Goal: Information Seeking & Learning: Learn about a topic

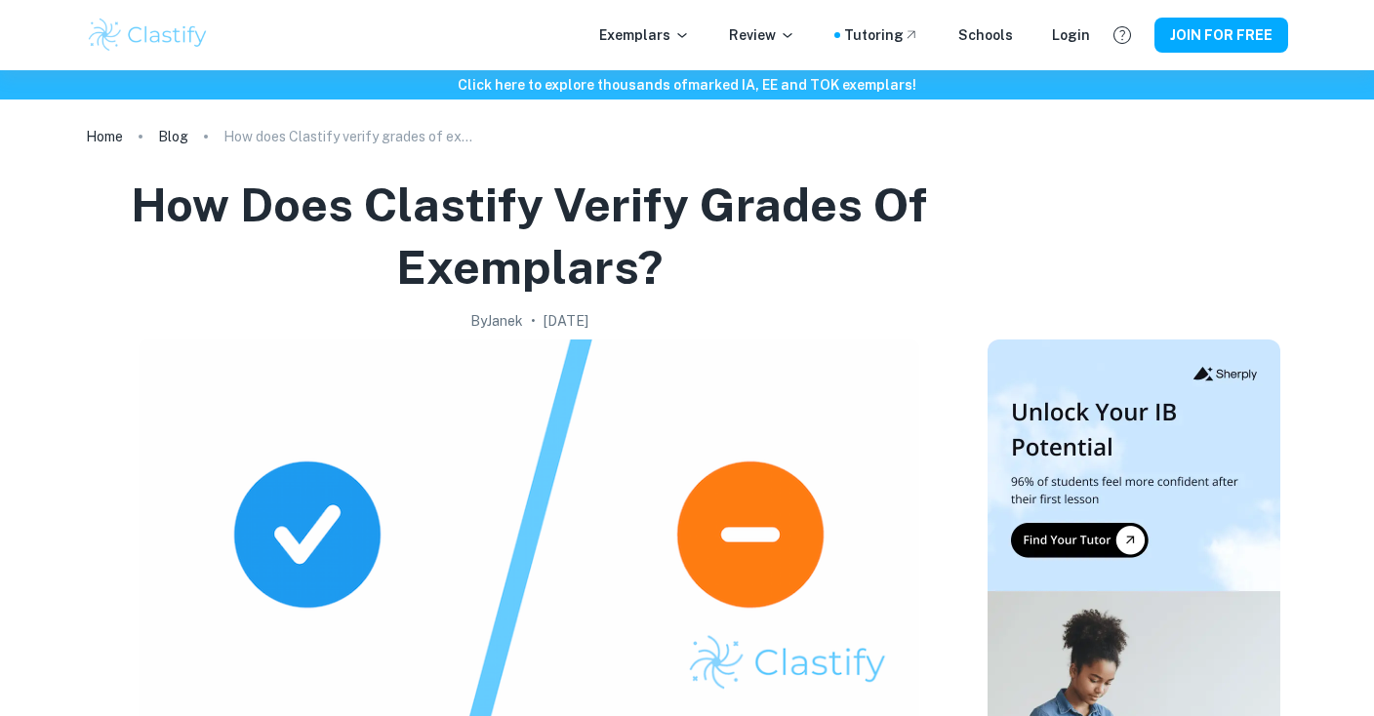
scroll to position [1353, 0]
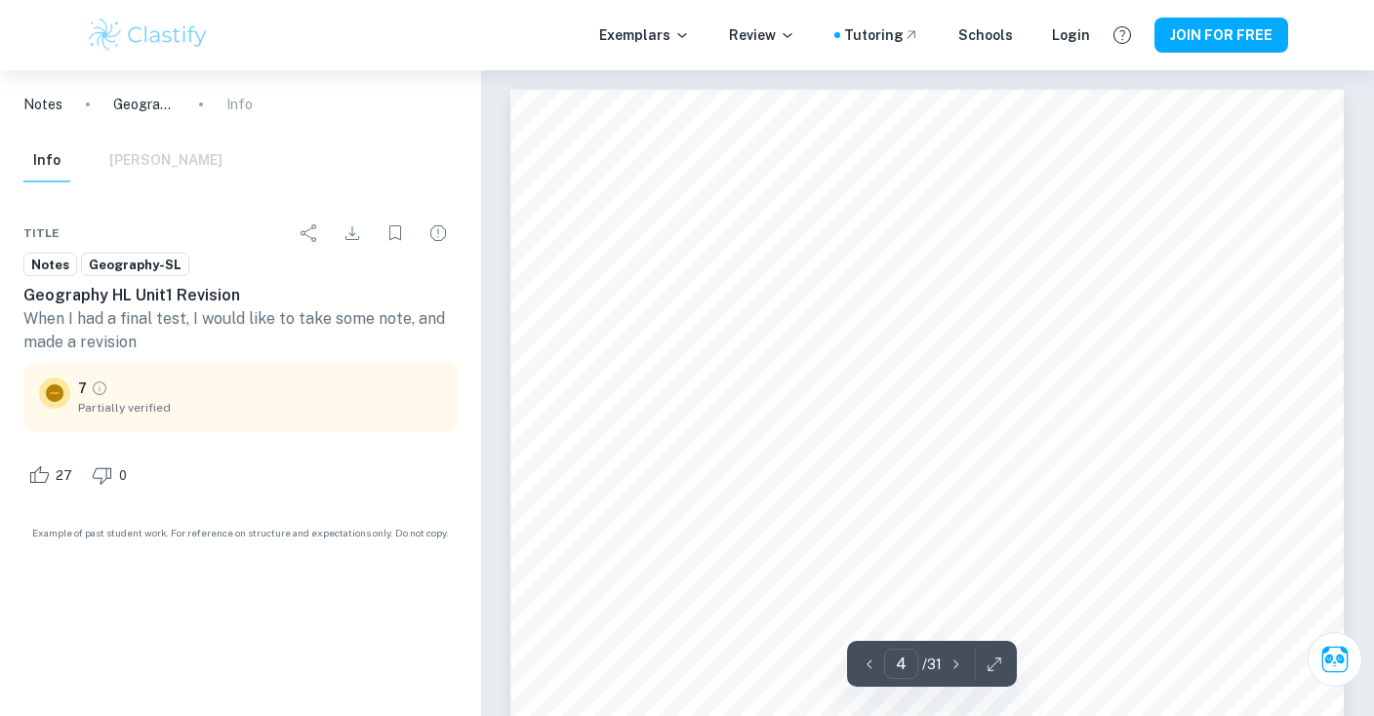
scroll to position [4036, 0]
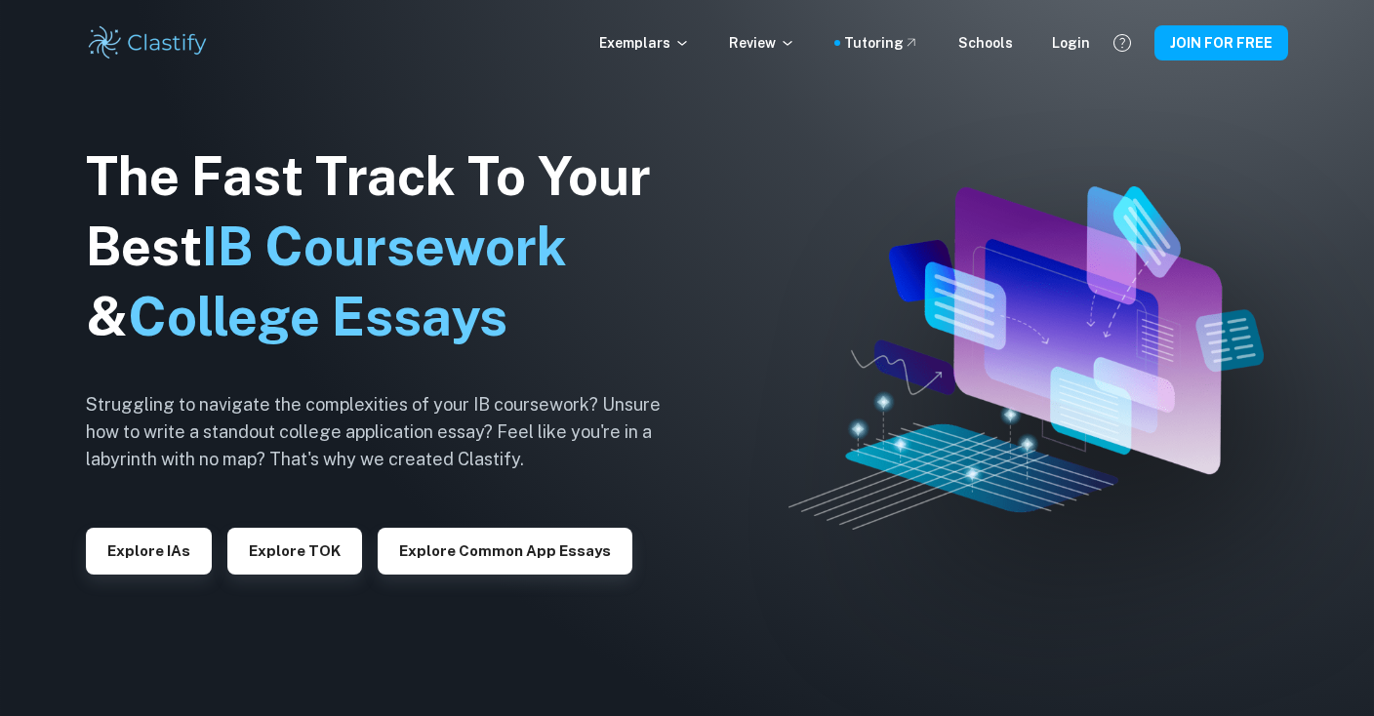
click at [755, 310] on img at bounding box center [687, 358] width 1374 height 716
click at [114, 40] on img at bounding box center [148, 42] width 124 height 39
click at [185, 546] on button "Explore IAs" at bounding box center [149, 551] width 126 height 47
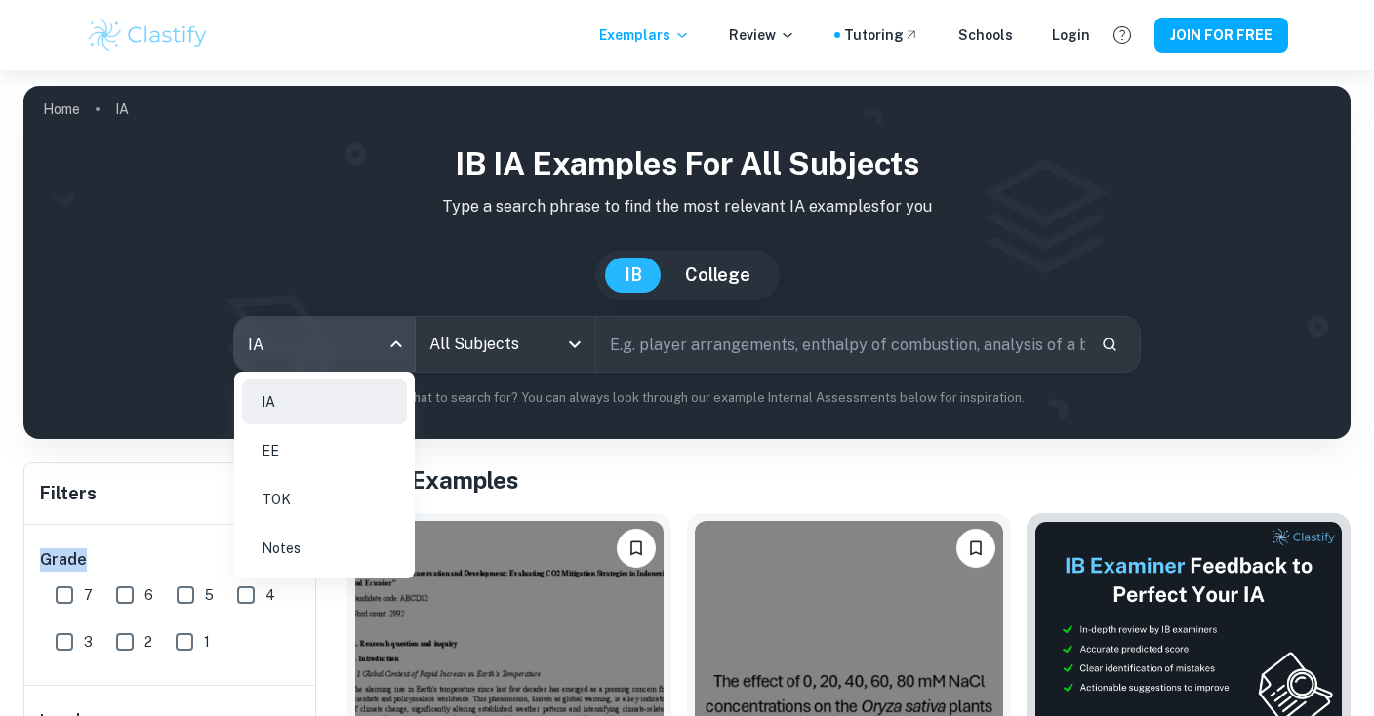
click at [381, 350] on body "We value your privacy We use cookies to enhance your browsing experience, serve…" at bounding box center [687, 428] width 1374 height 716
click at [662, 335] on div at bounding box center [687, 358] width 1374 height 716
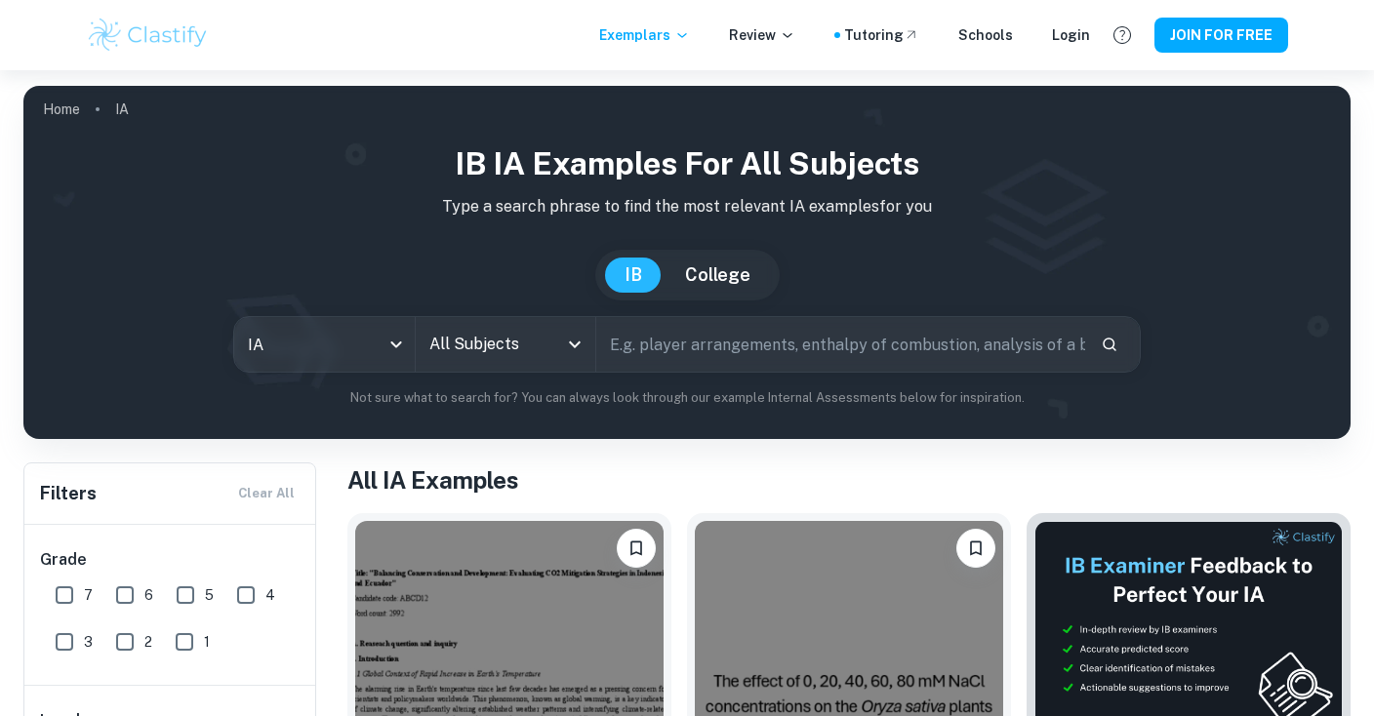
click at [657, 366] on input "text" at bounding box center [840, 344] width 489 height 55
type input "eichman"
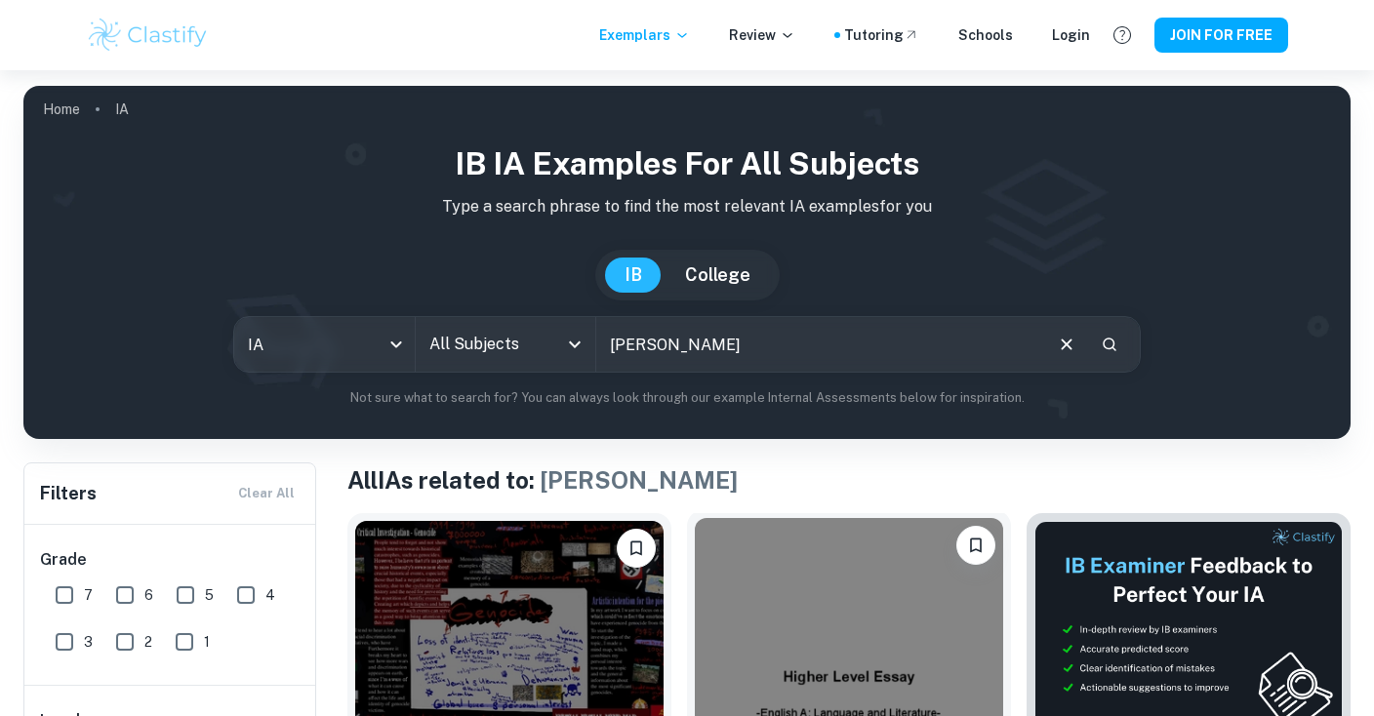
click at [801, 409] on div "IB IA examples for all subjects Type a search phrase to find the most relevant …" at bounding box center [686, 282] width 1327 height 314
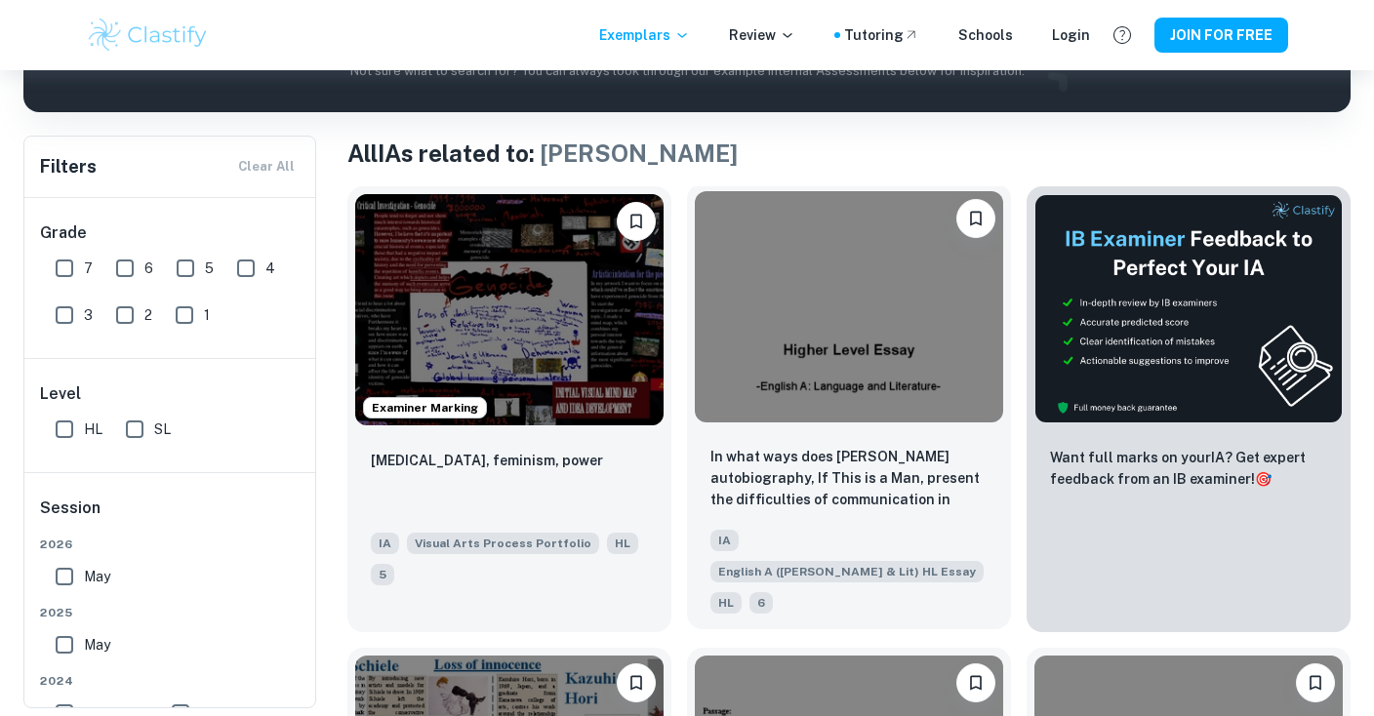
scroll to position [323, 0]
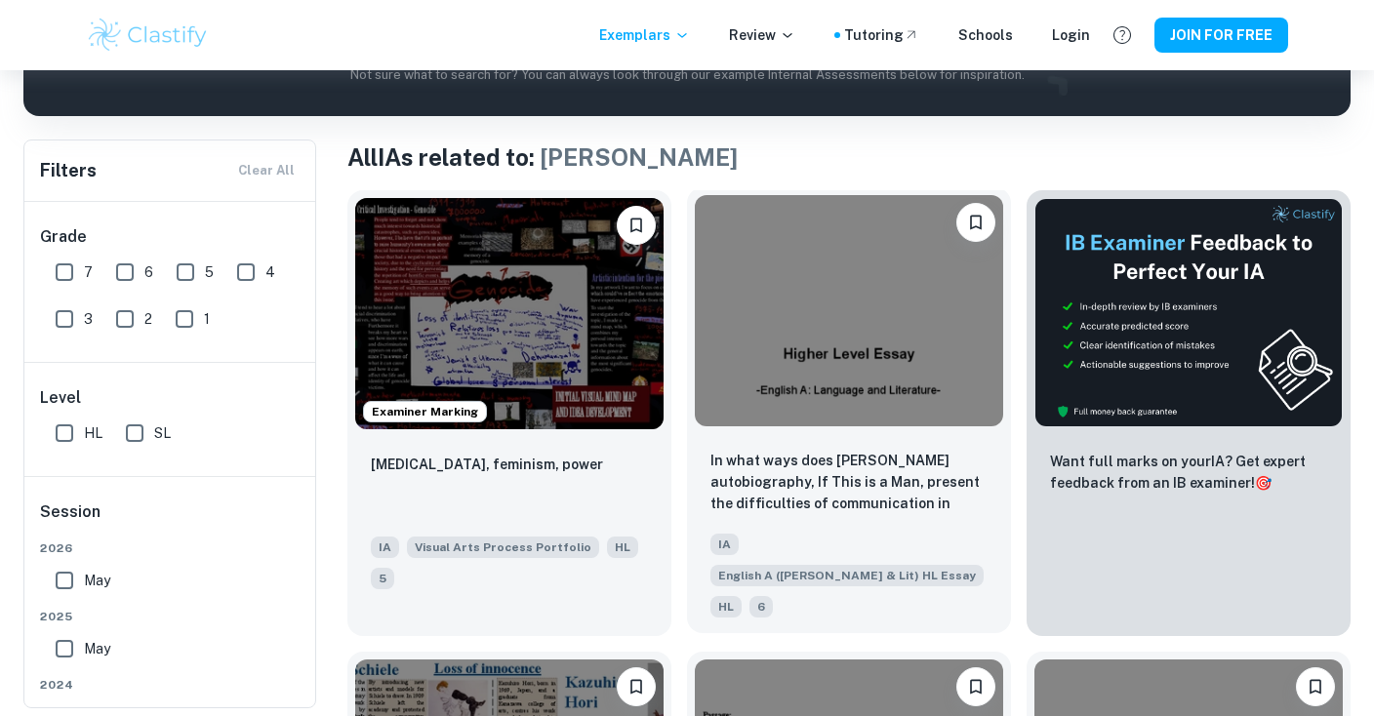
click at [784, 424] on img at bounding box center [849, 310] width 308 height 231
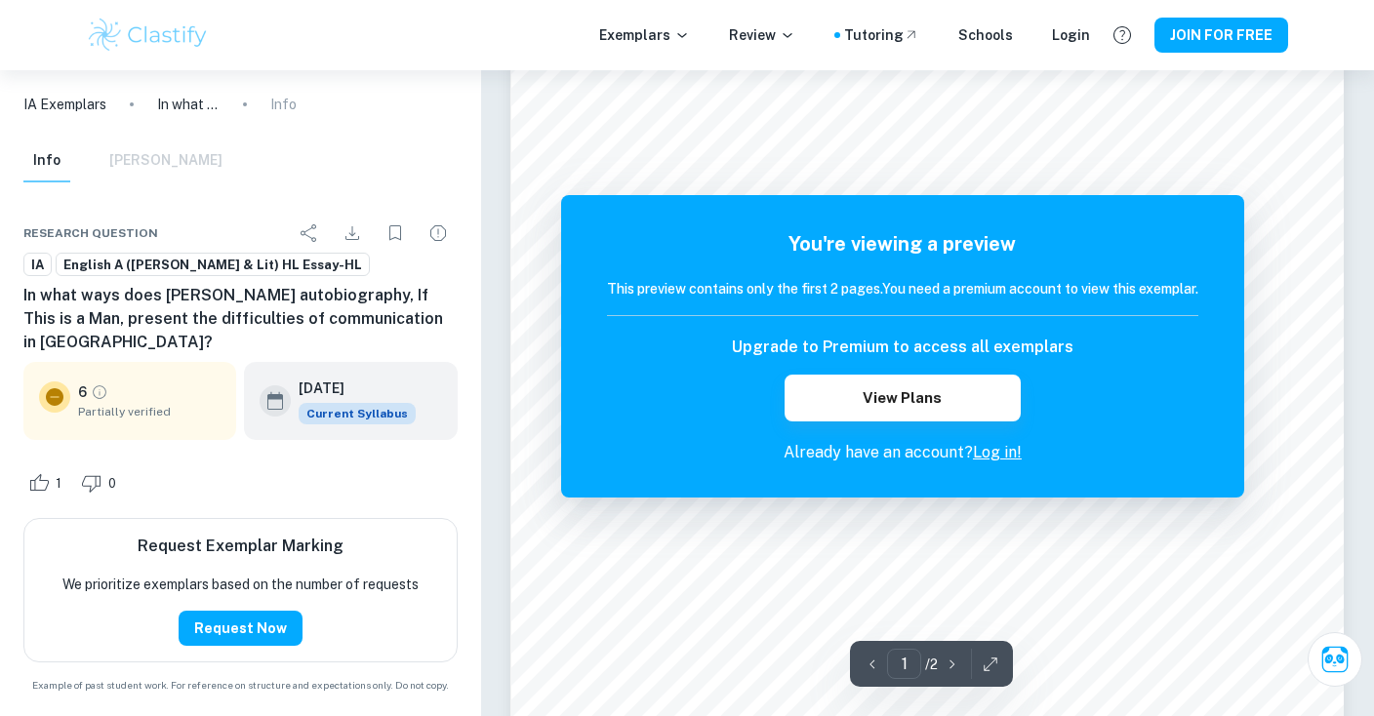
scroll to position [420, 0]
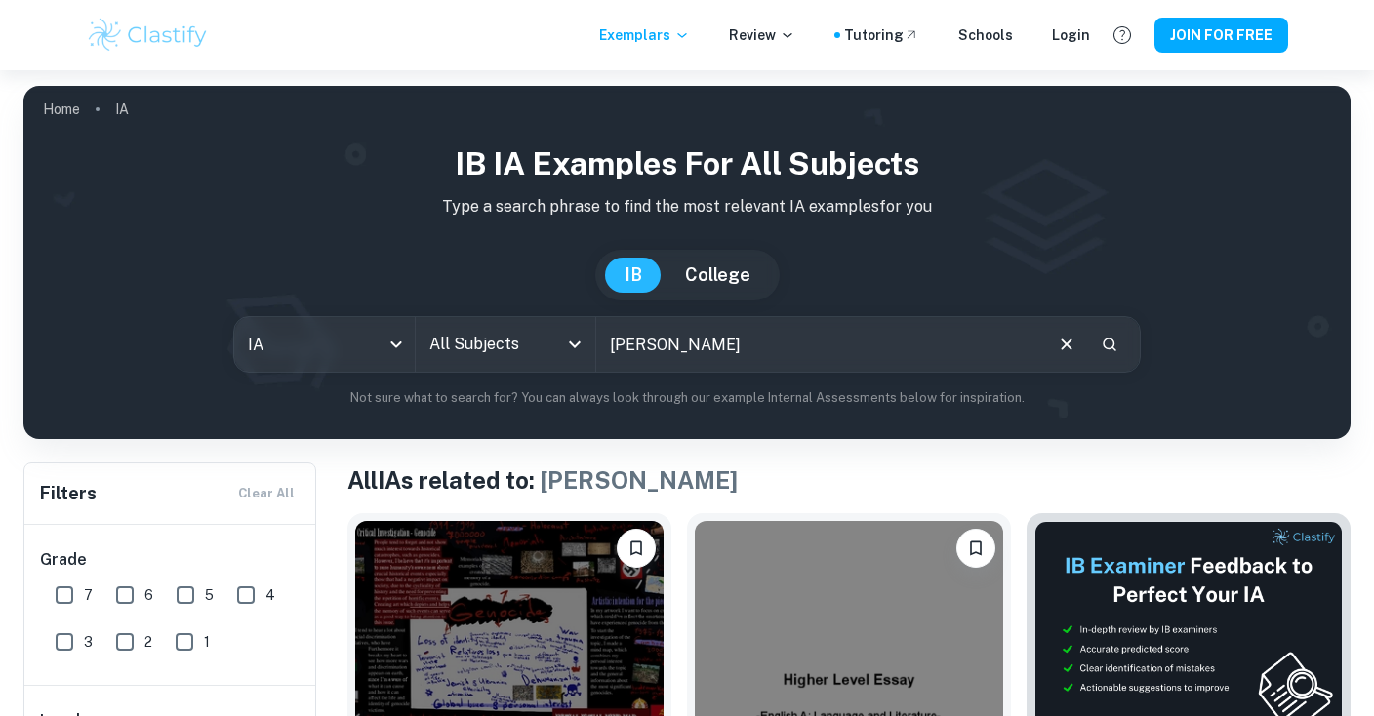
click at [706, 317] on input "eichman" at bounding box center [818, 344] width 444 height 55
click at [704, 326] on input "eichman" at bounding box center [818, 344] width 444 height 55
type input "hydrich"
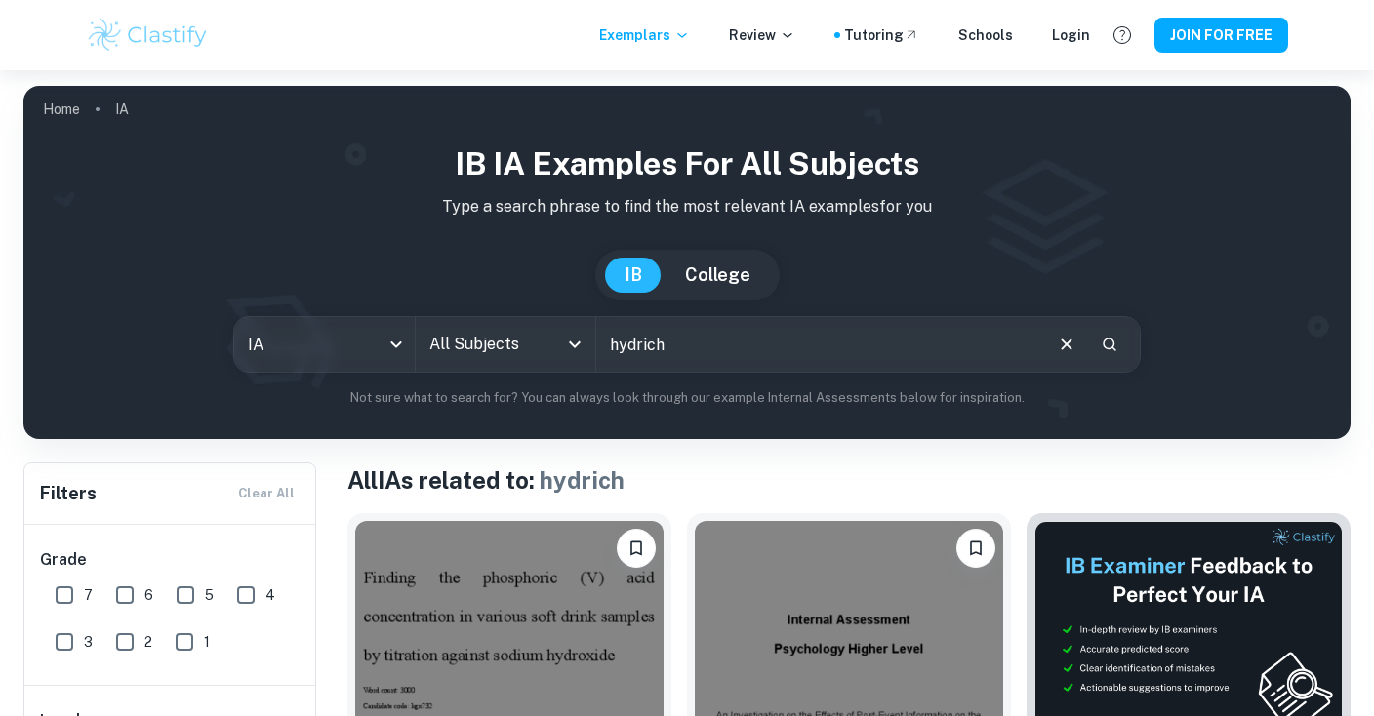
click at [566, 346] on icon "Open" at bounding box center [574, 344] width 23 height 23
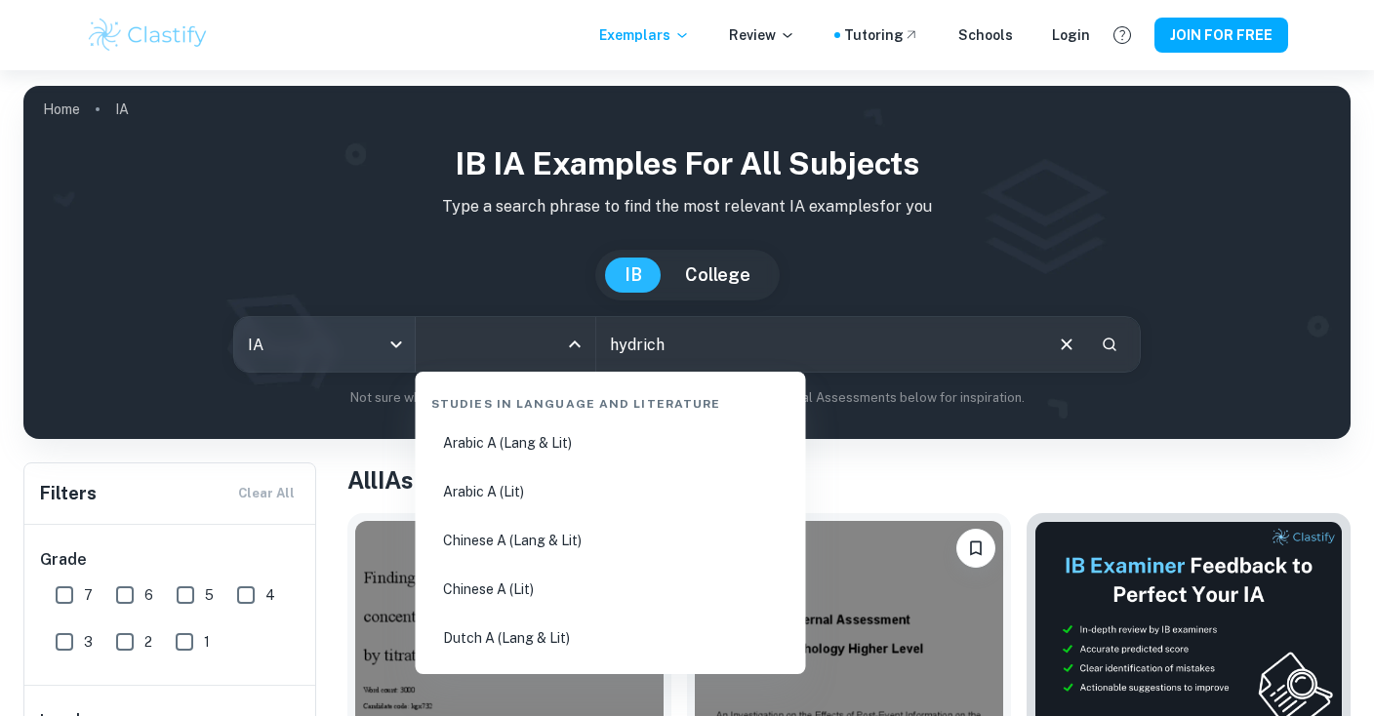
click at [334, 347] on body "We value your privacy We use cookies to enhance your browsing experience, serve…" at bounding box center [687, 428] width 1374 height 716
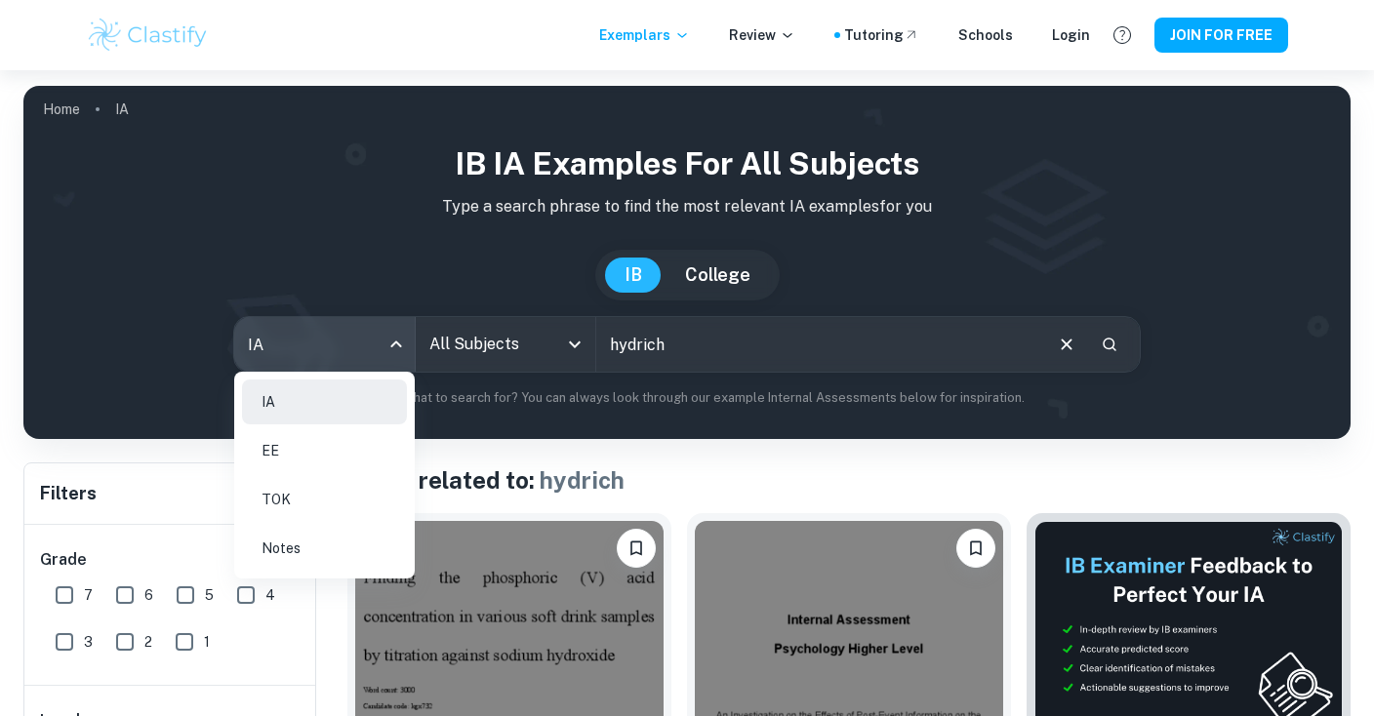
click at [316, 447] on li "EE" at bounding box center [324, 450] width 165 height 45
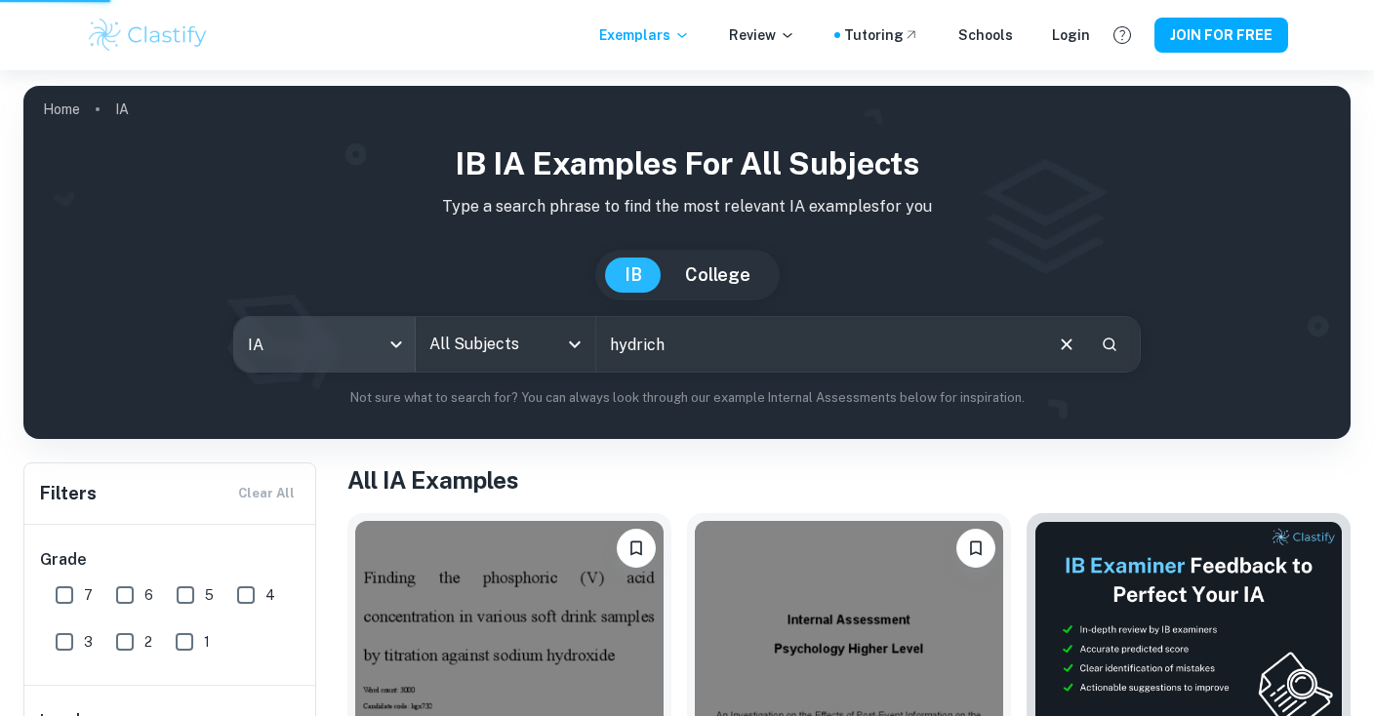
type input "ee"
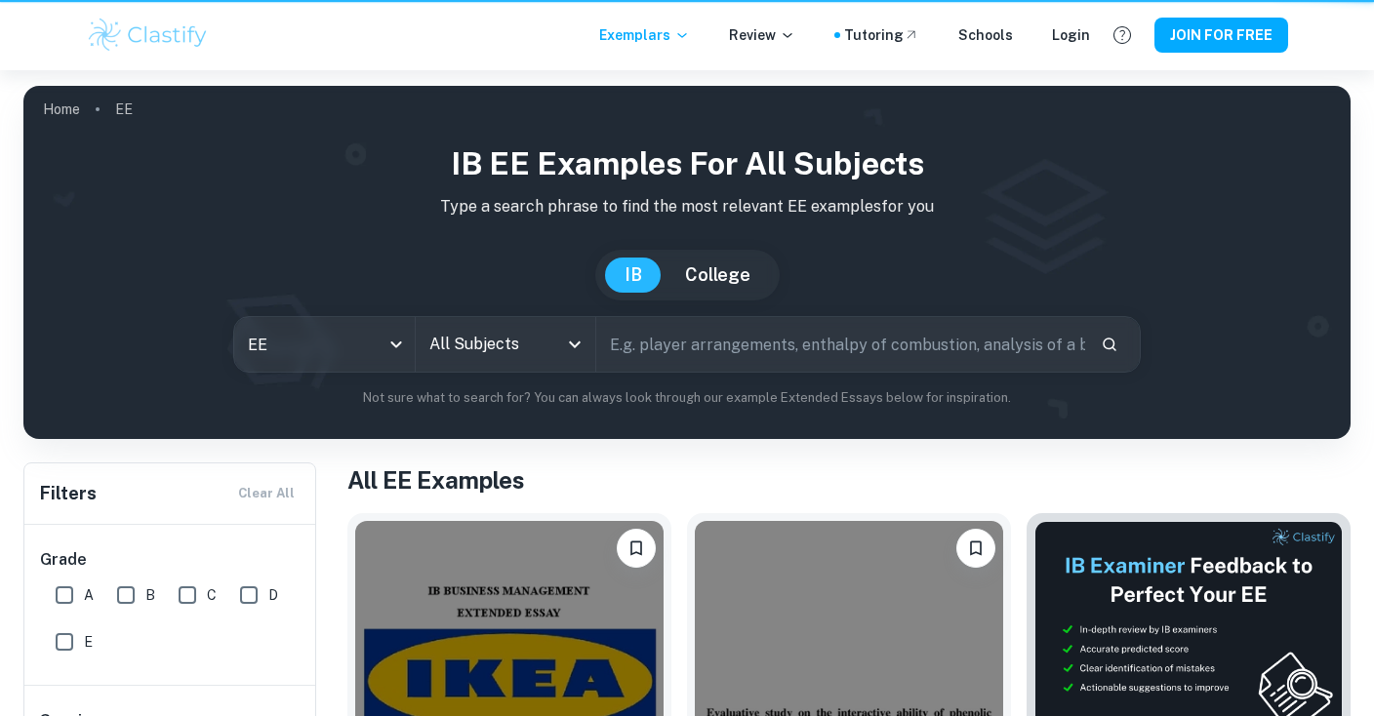
click at [681, 346] on input "text" at bounding box center [840, 344] width 489 height 55
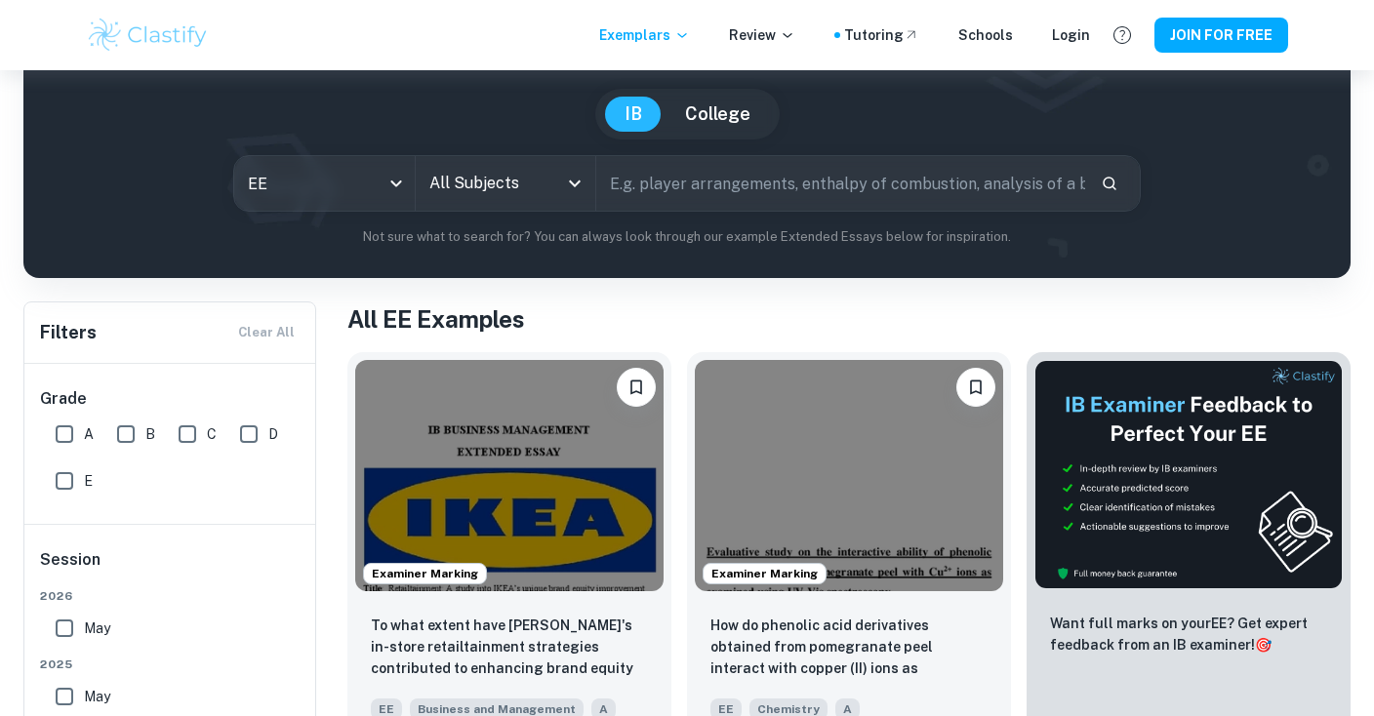
scroll to position [166, 0]
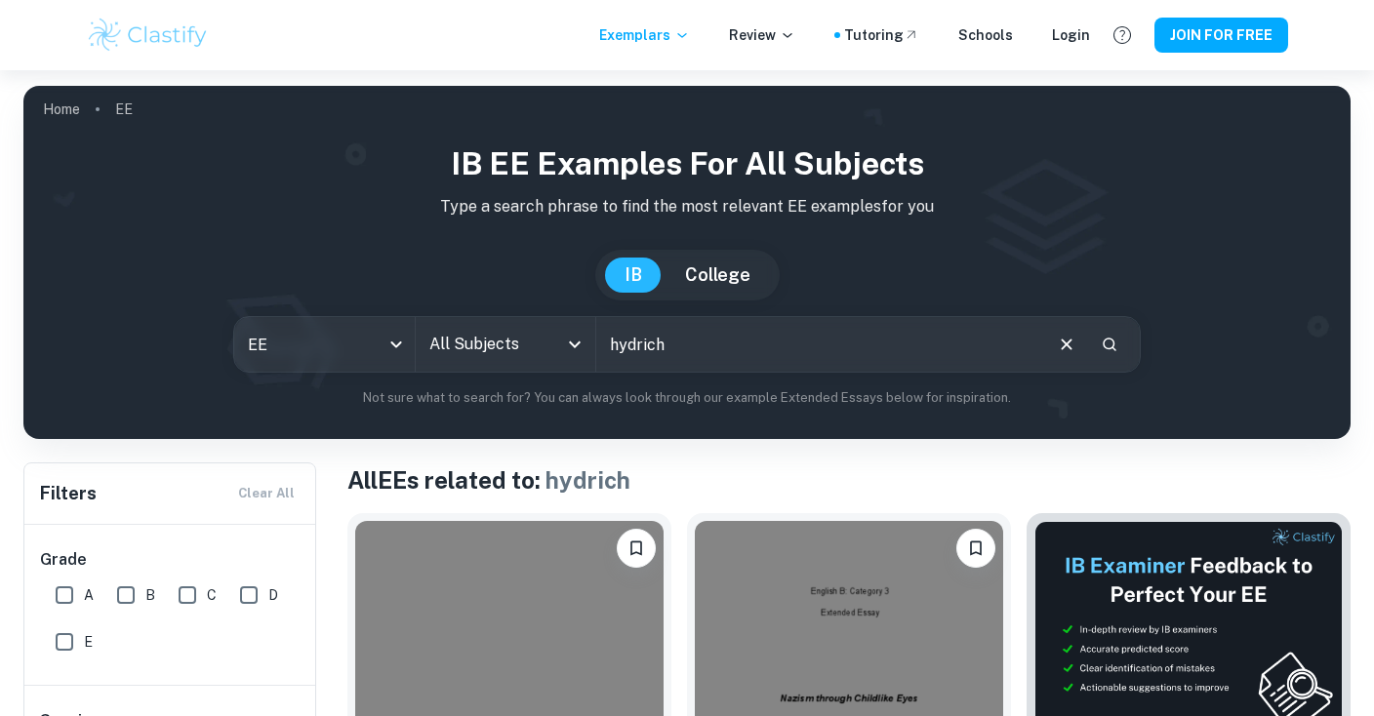
click at [671, 348] on input "hydrich" at bounding box center [818, 344] width 444 height 55
type input "eichman"
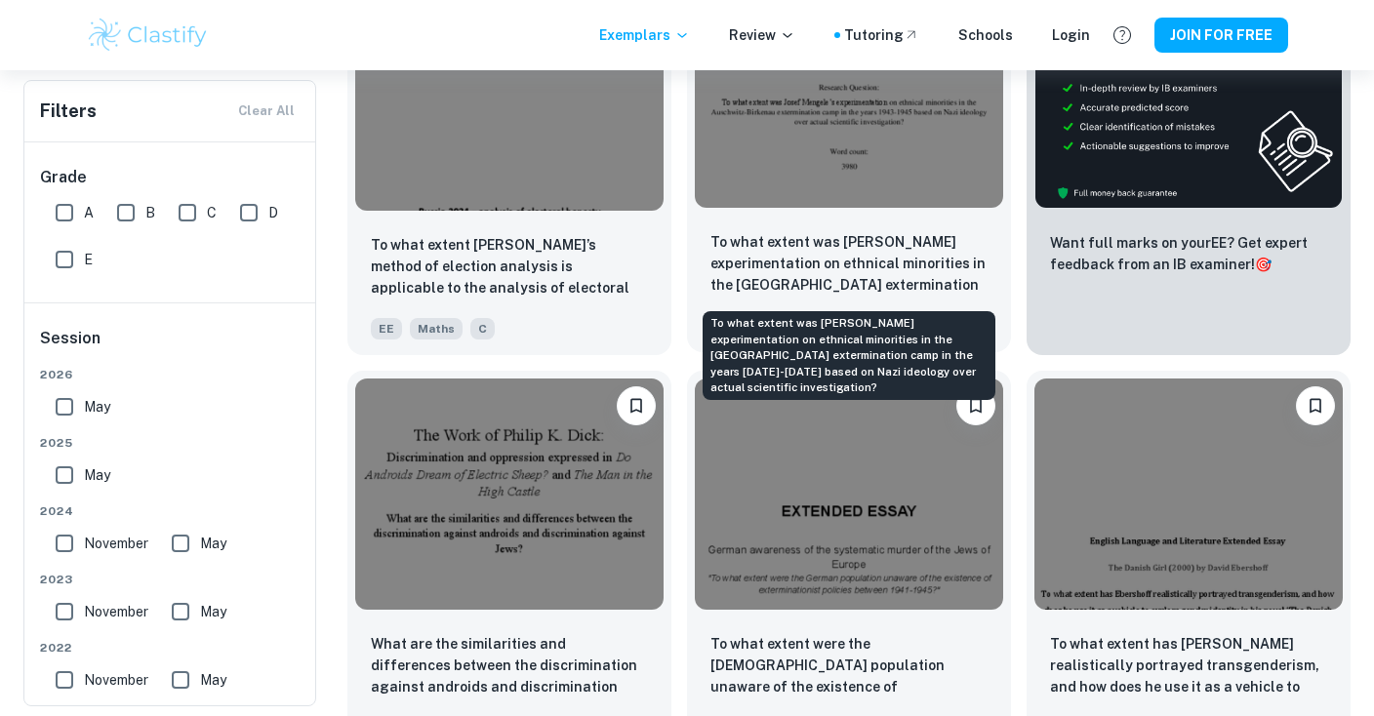
scroll to position [546, 0]
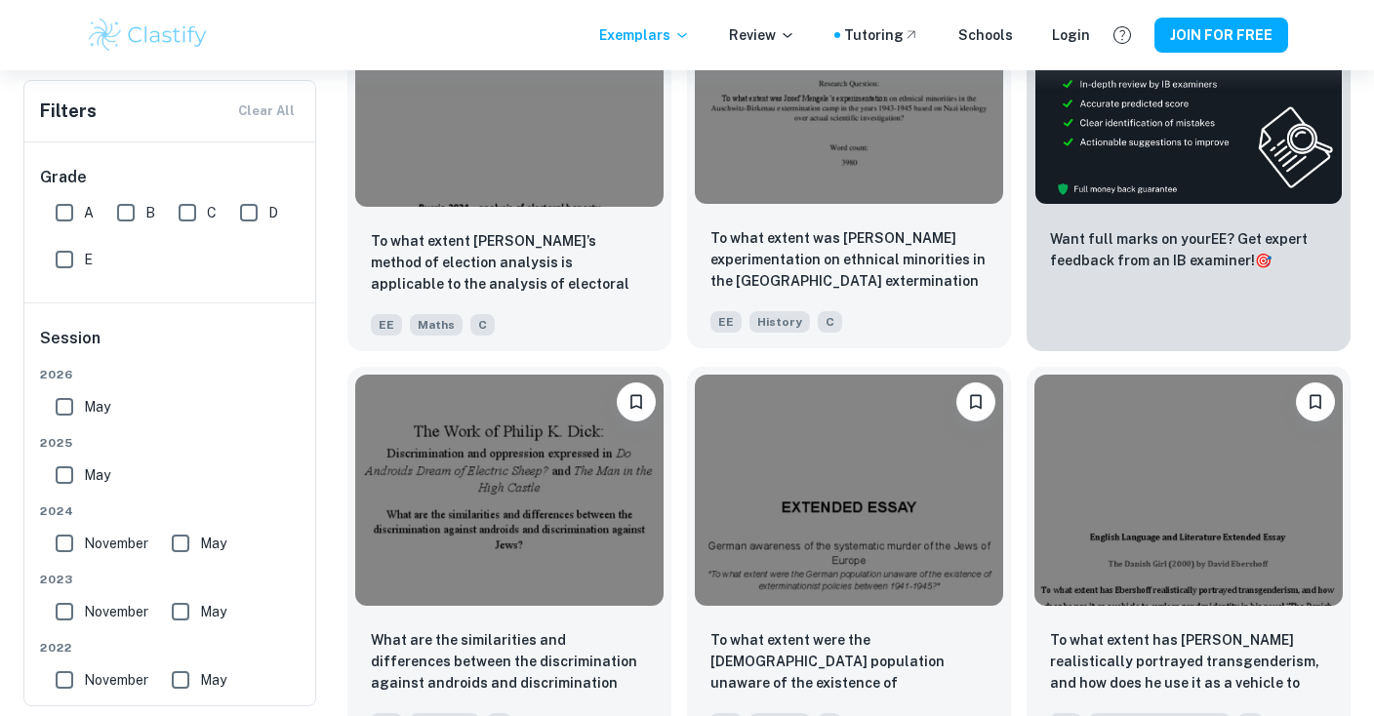
click at [795, 213] on div "To what extent was Josef Mengele’s experimentation on ethnical minorities in th…" at bounding box center [849, 280] width 324 height 137
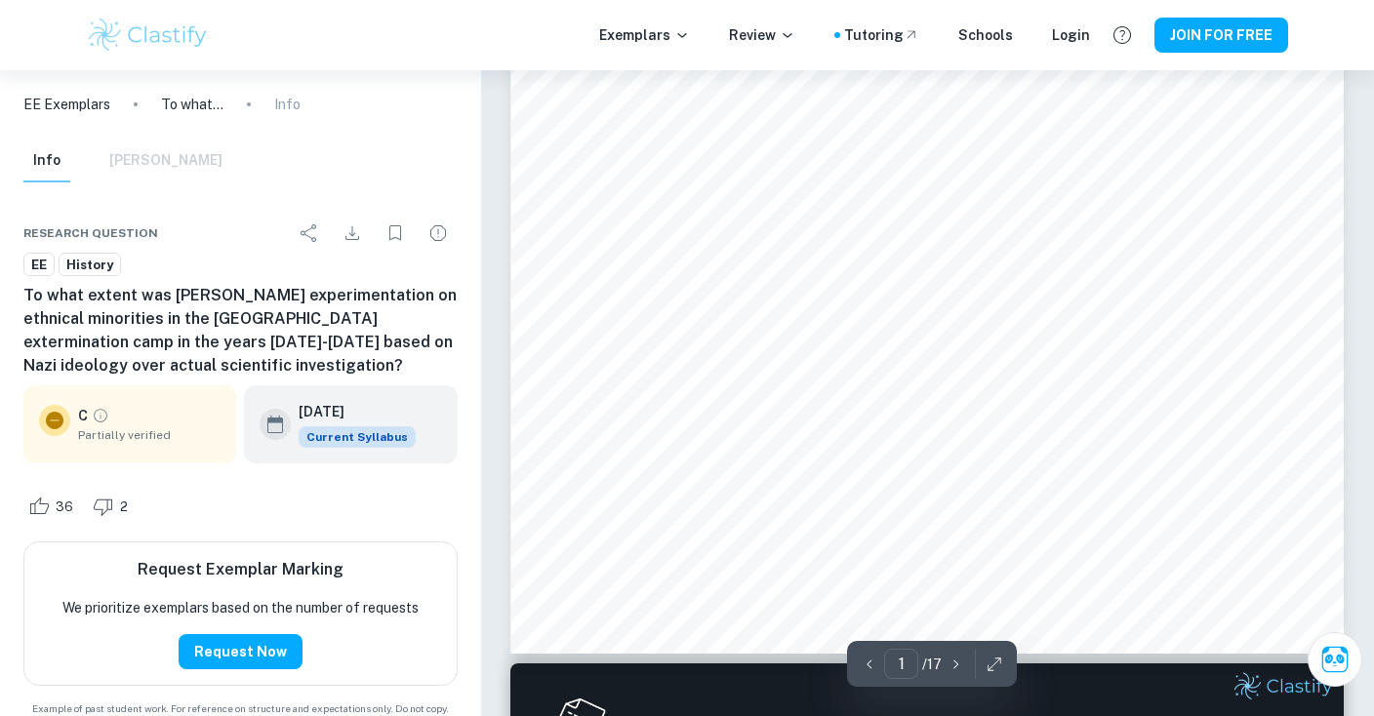
scroll to position [1150, 0]
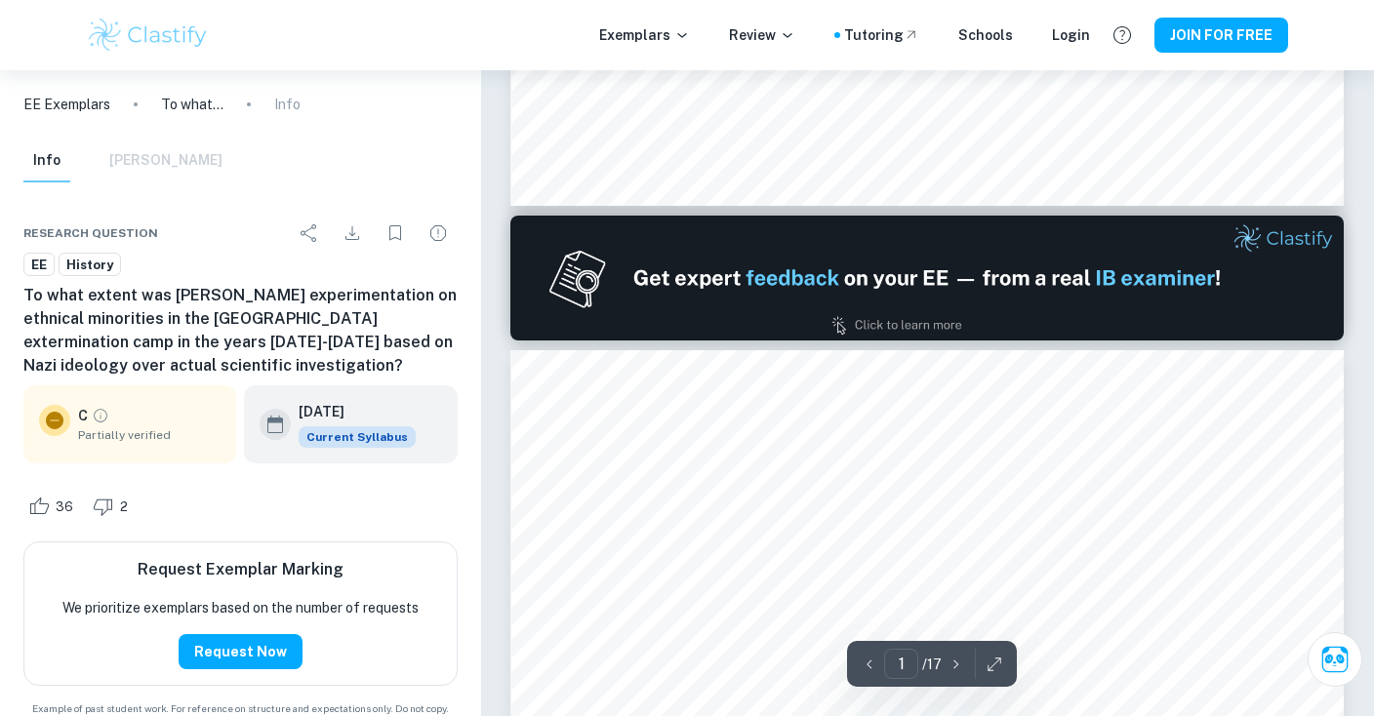
type input "2"
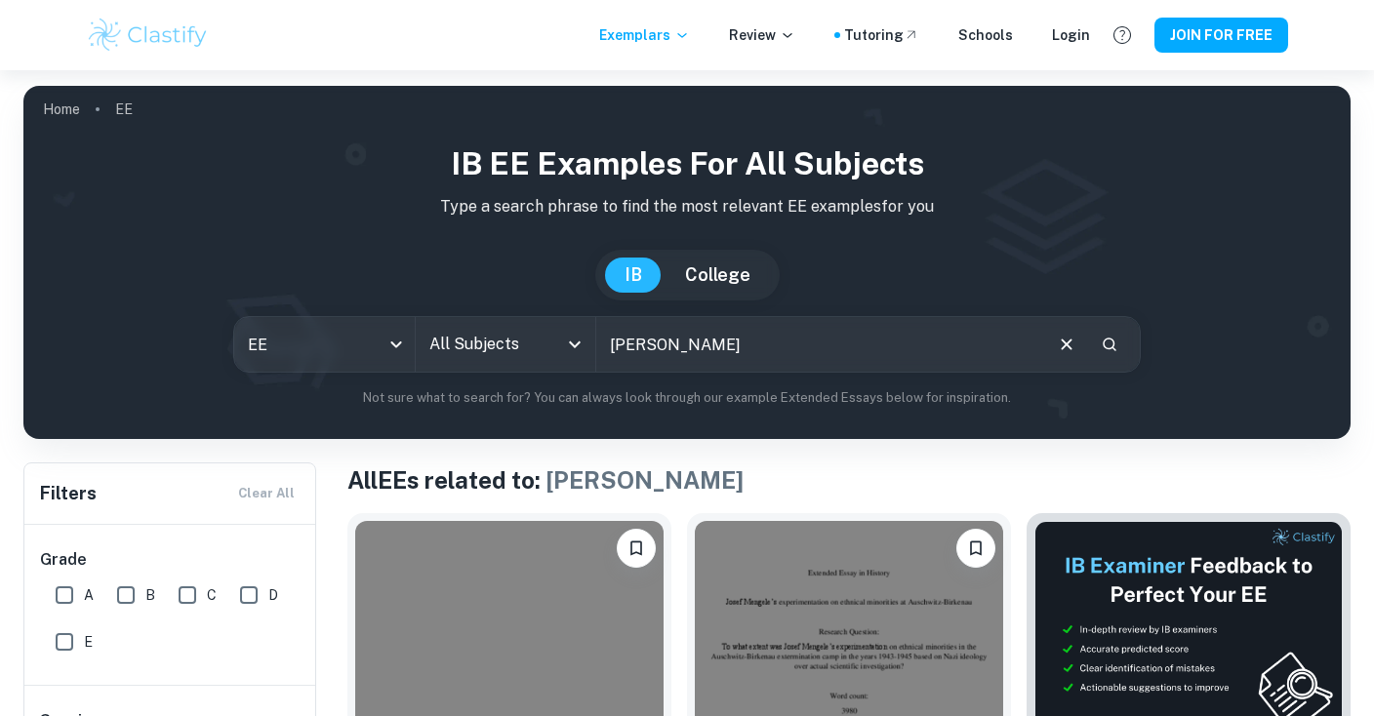
click at [672, 338] on input "eichman" at bounding box center [818, 344] width 444 height 55
paste input "der wannseekonfrenzs"
type input "der wannseekonfrenzs"
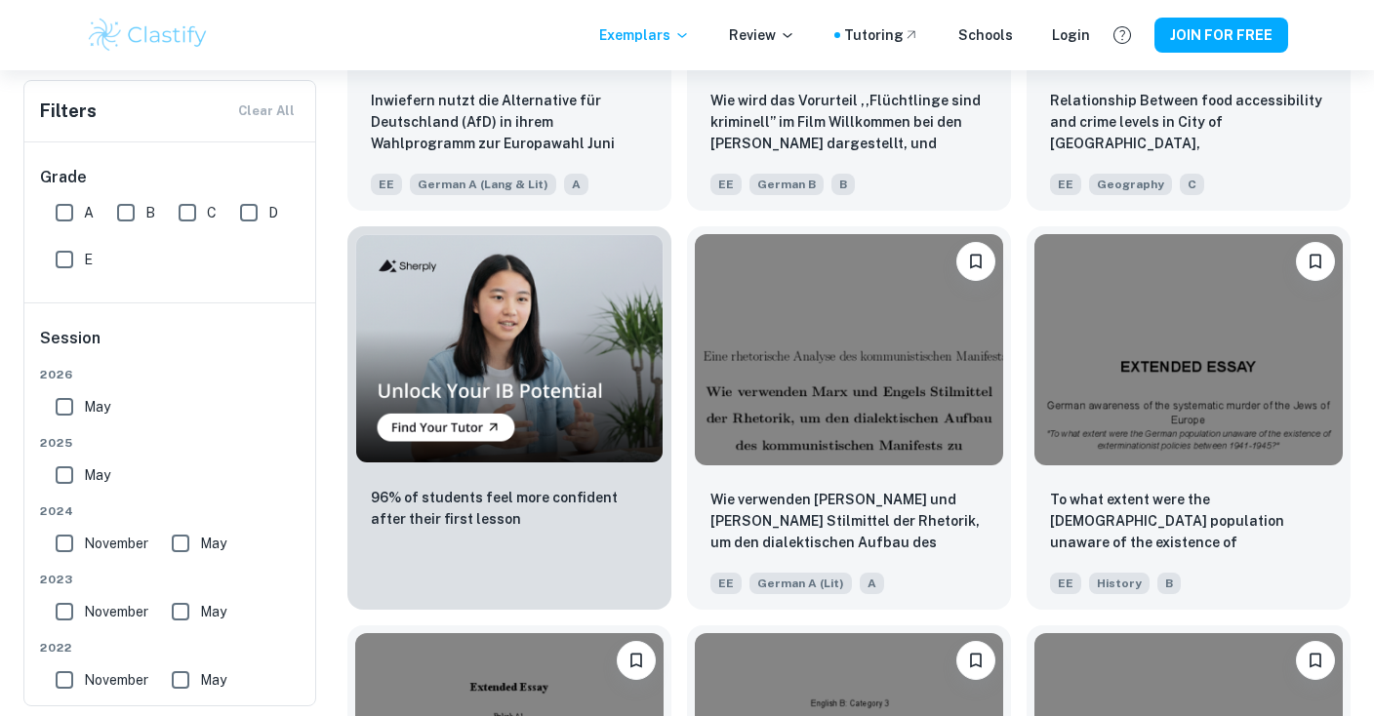
scroll to position [1080, 0]
